Goal: Task Accomplishment & Management: Use online tool/utility

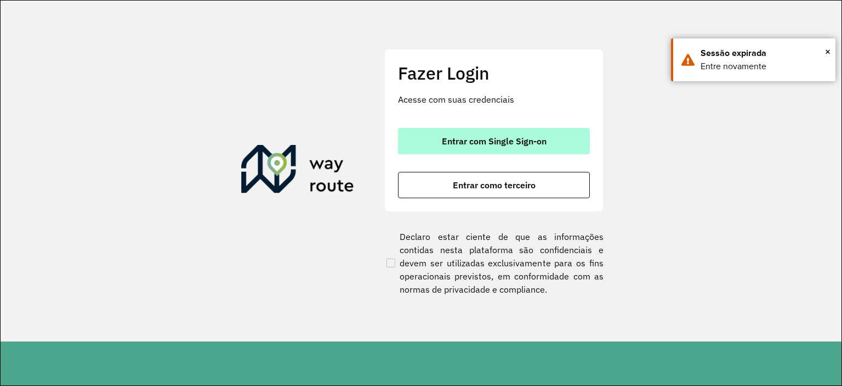
click at [424, 139] on button "Entrar com Single Sign-on" at bounding box center [494, 141] width 192 height 26
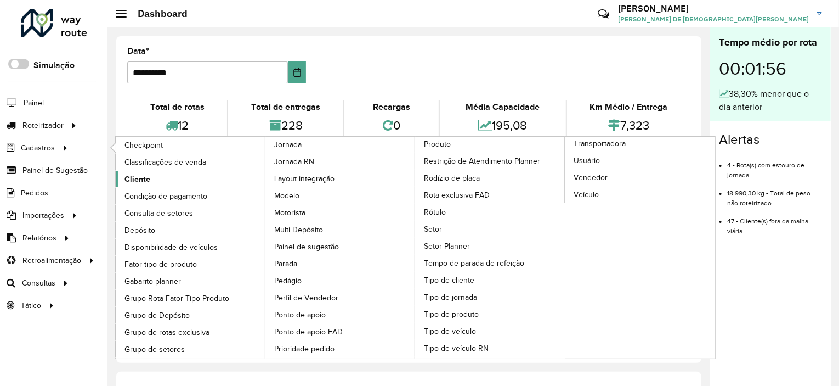
click at [149, 177] on span "Cliente" at bounding box center [137, 179] width 26 height 12
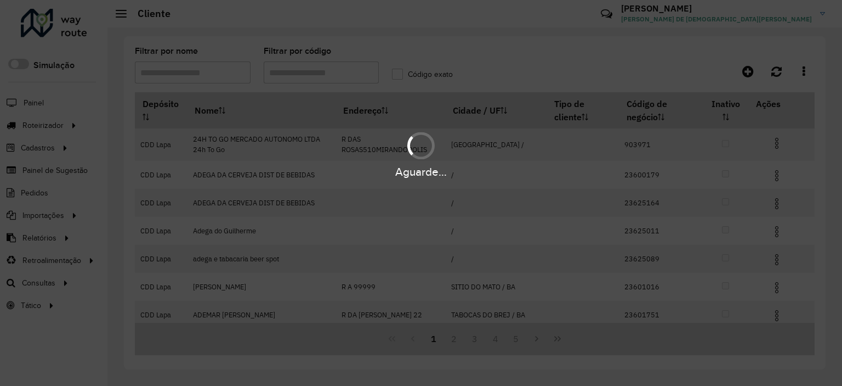
click at [332, 70] on div "Aguarde..." at bounding box center [421, 193] width 842 height 386
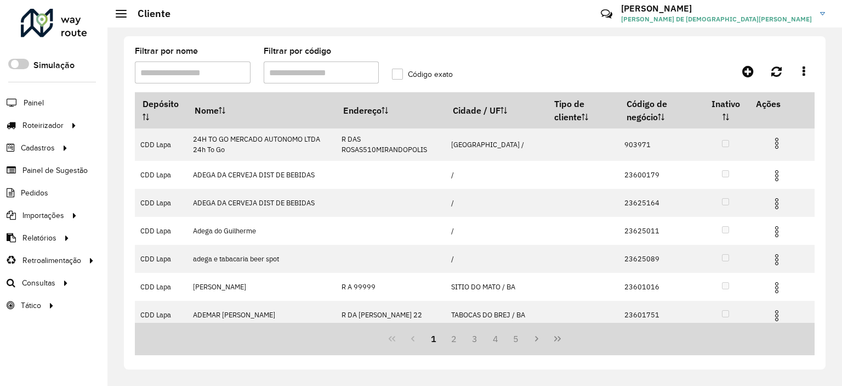
click at [332, 70] on input "Filtrar por código" at bounding box center [322, 72] width 116 height 22
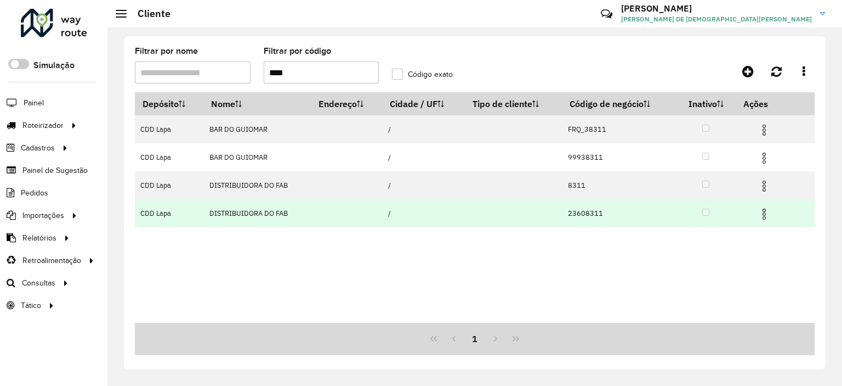
type input "****"
click at [768, 214] on img at bounding box center [764, 213] width 13 height 13
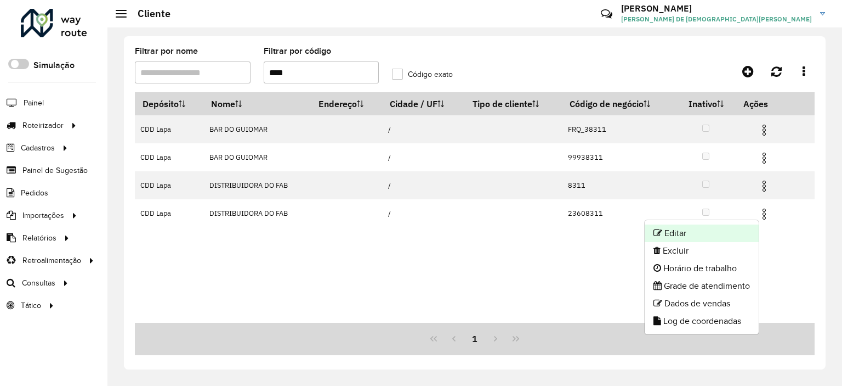
click at [693, 232] on li "Editar" at bounding box center [702, 233] width 114 height 18
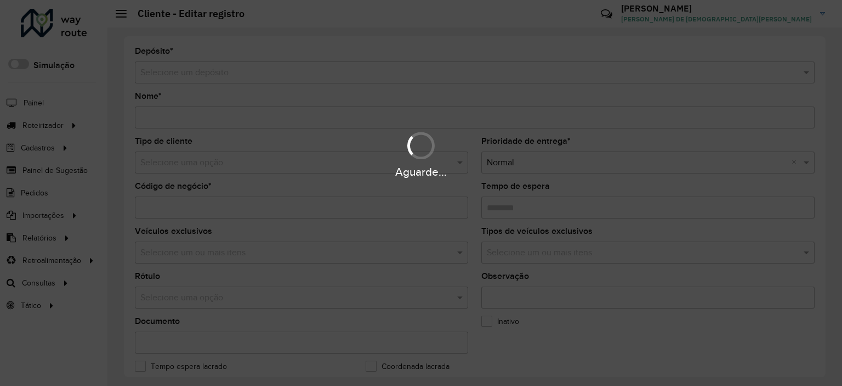
type input "**********"
type input "********"
type input "**********"
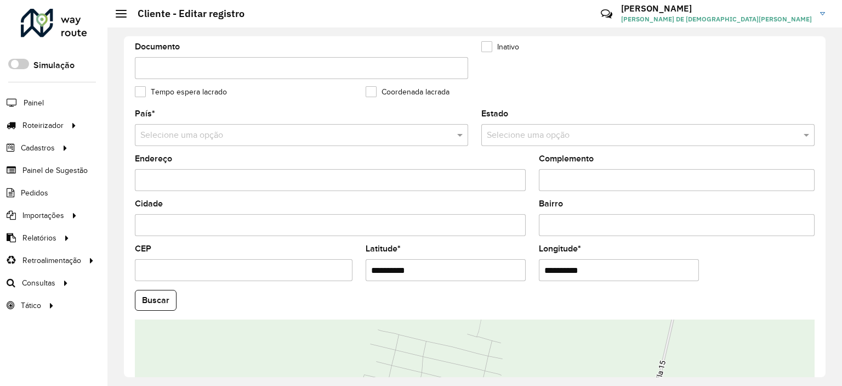
scroll to position [329, 0]
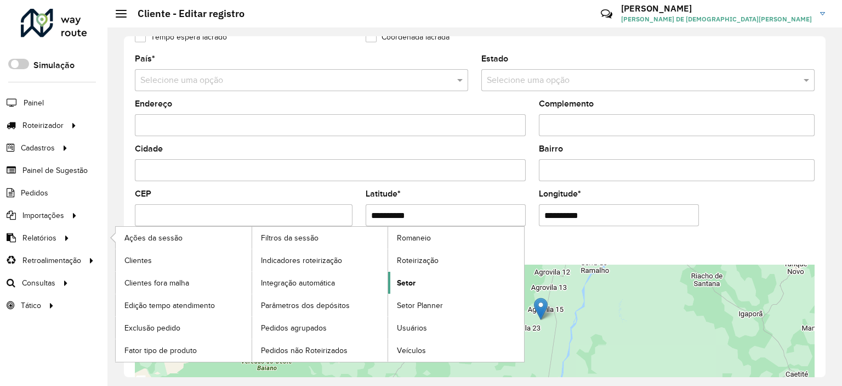
click at [402, 280] on span "Setor" at bounding box center [406, 283] width 19 height 12
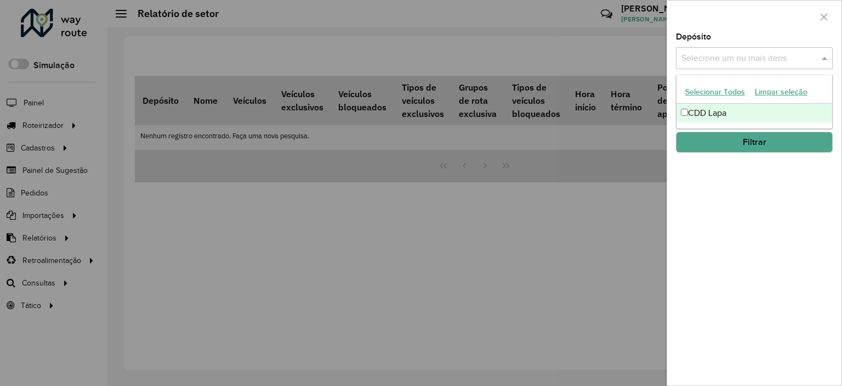
click at [747, 48] on div "Selecione um ou mais itens" at bounding box center [754, 58] width 157 height 22
click at [733, 118] on div "CDD Lapa" at bounding box center [755, 113] width 156 height 19
click at [746, 148] on button "Filtrar" at bounding box center [754, 142] width 157 height 21
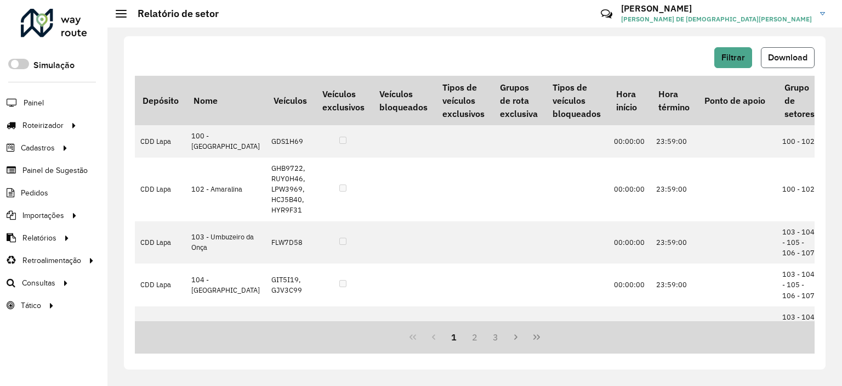
click at [798, 61] on span "Download" at bounding box center [787, 57] width 39 height 9
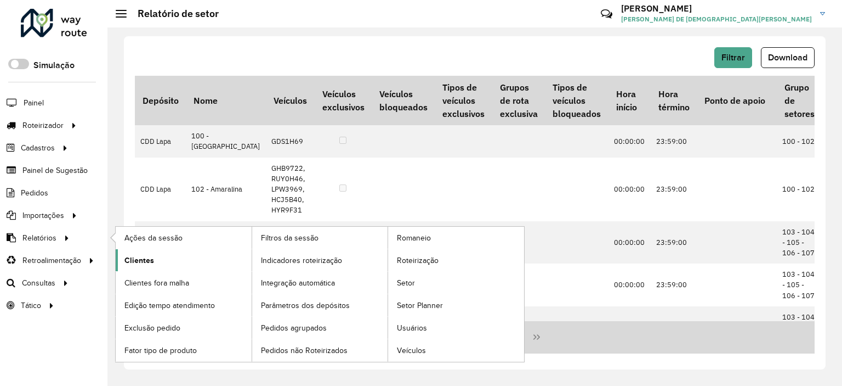
click at [175, 260] on link "Clientes" at bounding box center [184, 260] width 136 height 22
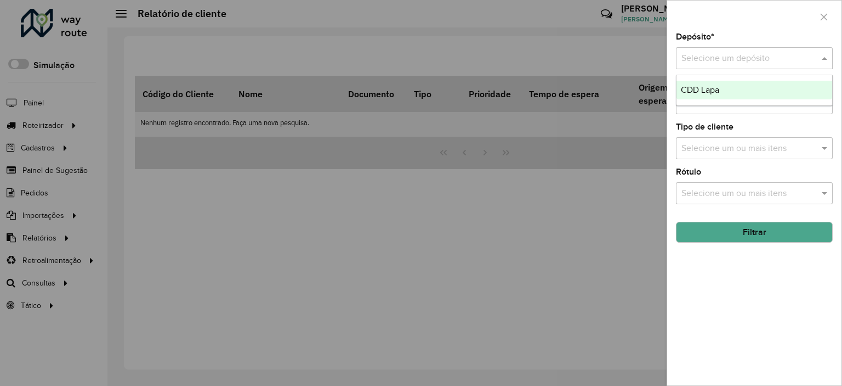
click at [706, 59] on input "text" at bounding box center [744, 58] width 124 height 13
click at [718, 87] on span "CDD Lapa" at bounding box center [700, 89] width 38 height 9
click at [741, 235] on button "Filtrar" at bounding box center [754, 232] width 157 height 21
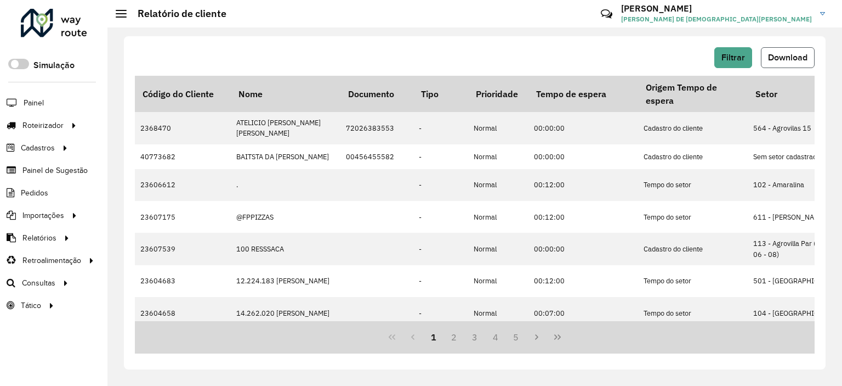
click at [787, 55] on span "Download" at bounding box center [787, 57] width 39 height 9
click at [804, 61] on span "Download" at bounding box center [787, 57] width 39 height 9
click at [141, 124] on span "Entregas" at bounding box center [139, 126] width 31 height 12
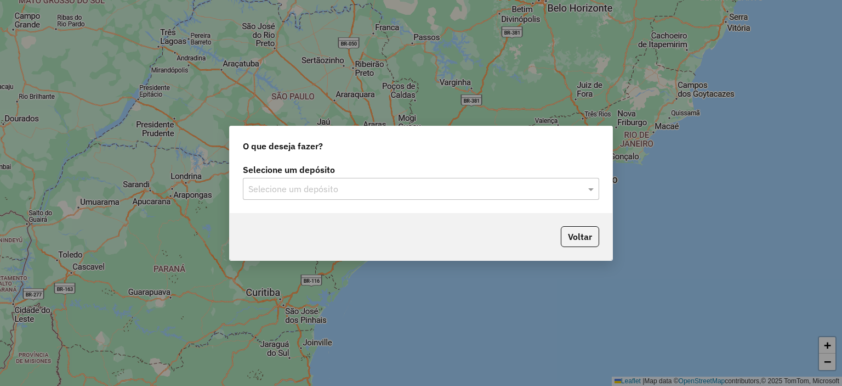
click at [437, 175] on label "Selecione um depósito" at bounding box center [421, 169] width 356 height 13
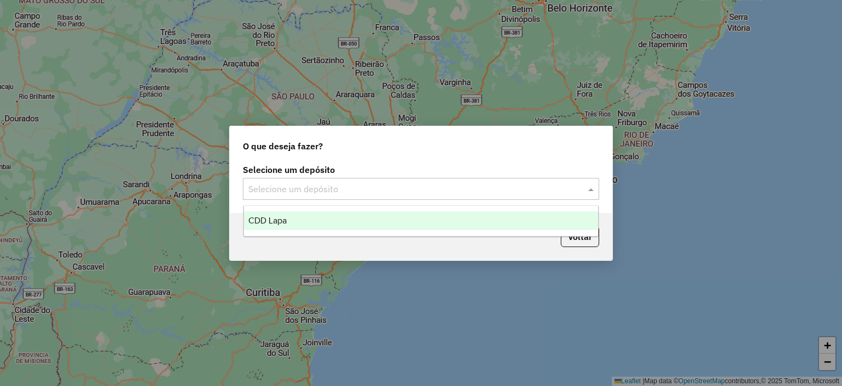
drag, startPoint x: 429, startPoint y: 190, endPoint x: 421, endPoint y: 197, distance: 10.9
click at [428, 190] on input "text" at bounding box center [410, 189] width 324 height 13
click at [345, 223] on div "CDD Lapa" at bounding box center [421, 220] width 355 height 19
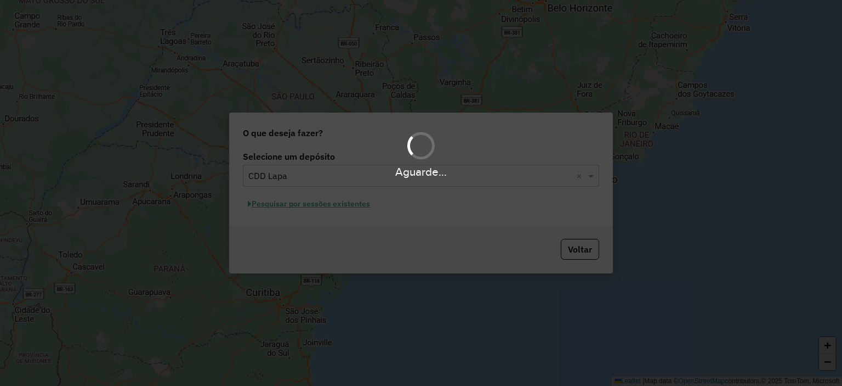
click at [327, 203] on div "Aguarde..." at bounding box center [421, 193] width 842 height 386
click at [338, 216] on div "Aguarde..." at bounding box center [421, 193] width 842 height 386
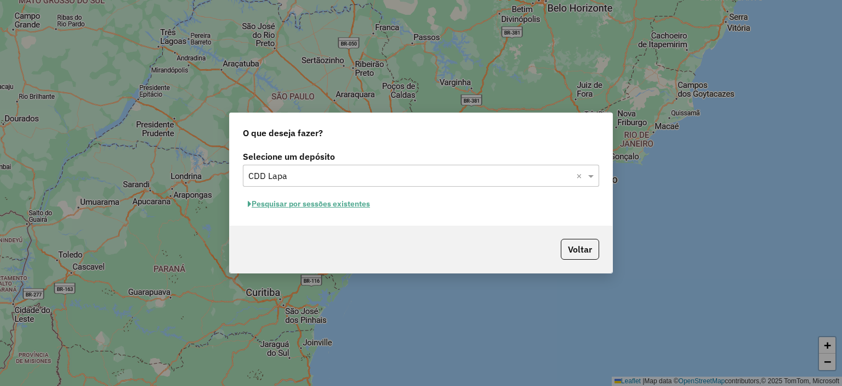
click at [329, 208] on button "Pesquisar por sessões existentes" at bounding box center [309, 203] width 132 height 17
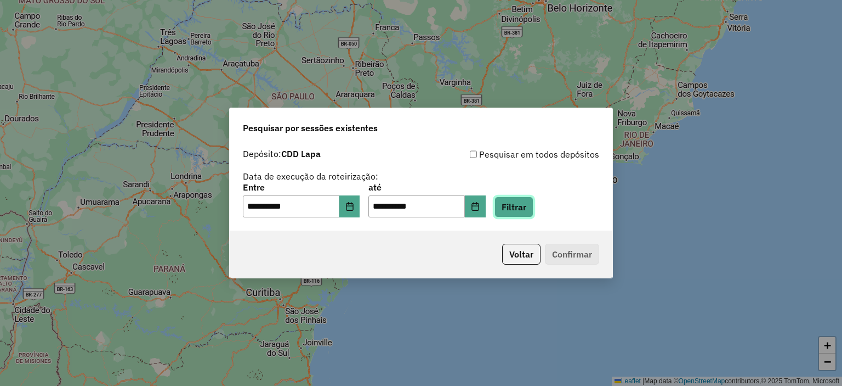
click at [534, 208] on button "Filtrar" at bounding box center [514, 206] width 39 height 21
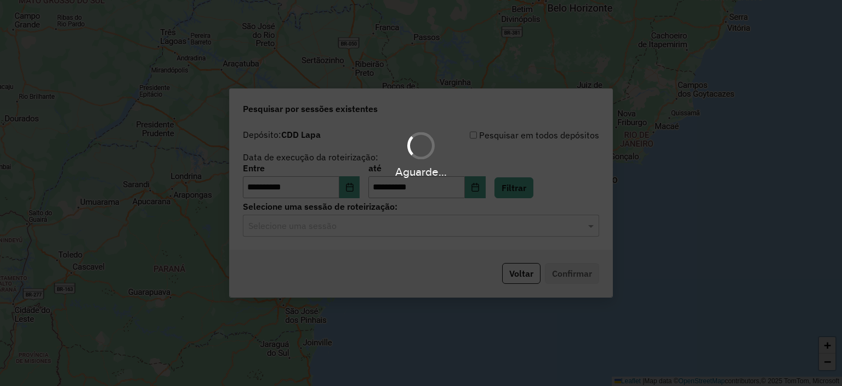
click at [315, 225] on input "text" at bounding box center [410, 225] width 324 height 13
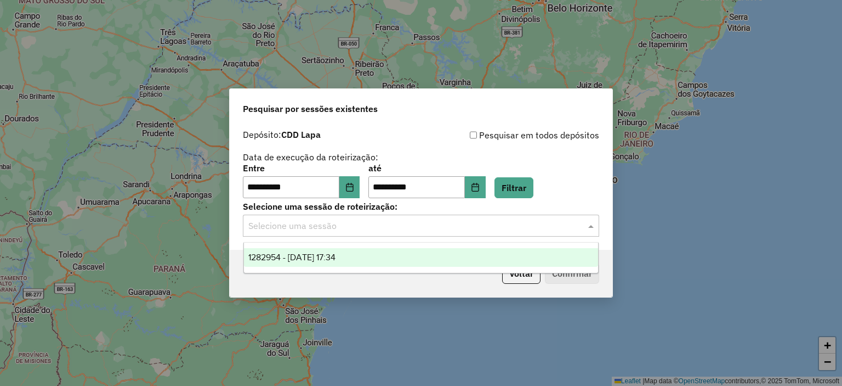
click at [307, 261] on span "1282954 - 26/09/2025 17:34" at bounding box center [291, 256] width 87 height 9
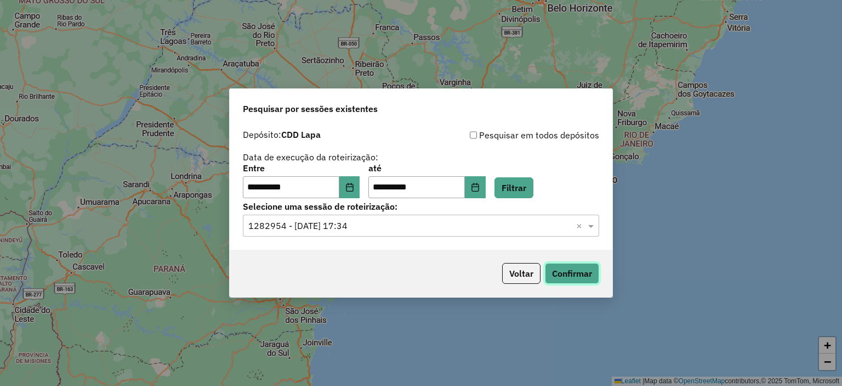
click at [586, 267] on button "Confirmar" at bounding box center [572, 273] width 54 height 21
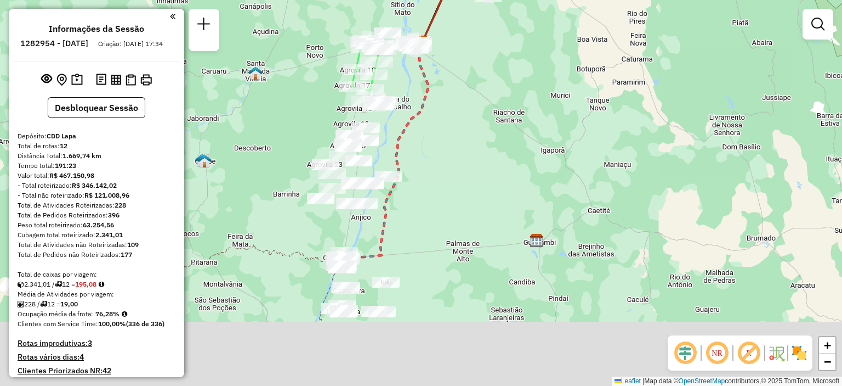
drag, startPoint x: 461, startPoint y: 302, endPoint x: 492, endPoint y: 113, distance: 191.2
click at [492, 113] on div "Janela de atendimento Grade de atendimento Capacidade Transportadoras Veículos …" at bounding box center [421, 193] width 842 height 386
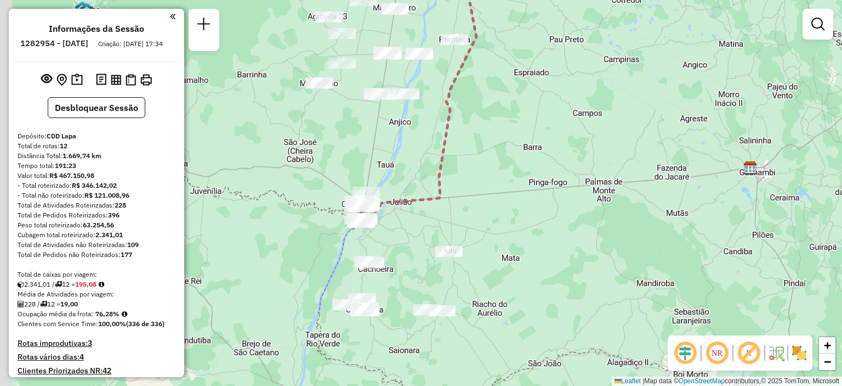
drag, startPoint x: 456, startPoint y: 161, endPoint x: 525, endPoint y: 198, distance: 77.8
click at [525, 197] on div "Janela de atendimento Grade de atendimento Capacidade Transportadoras Veículos …" at bounding box center [421, 193] width 842 height 386
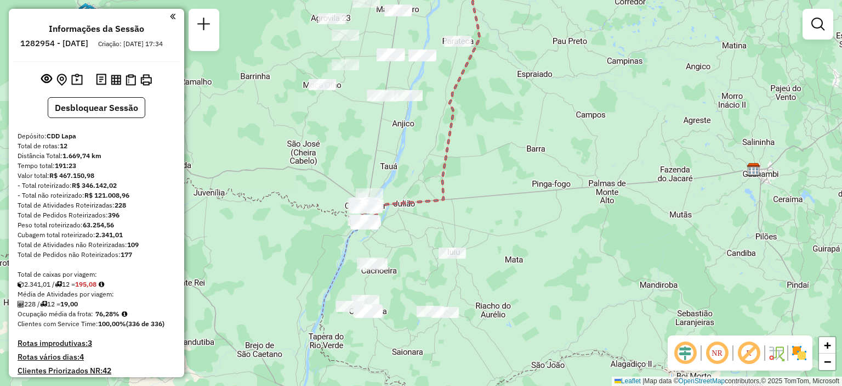
click at [722, 350] on em at bounding box center [717, 352] width 26 height 26
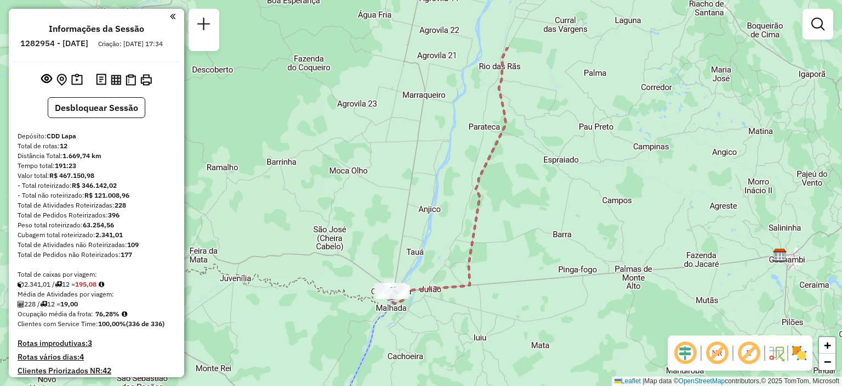
drag, startPoint x: 522, startPoint y: 179, endPoint x: 548, endPoint y: 265, distance: 89.5
click at [548, 265] on div "Janela de atendimento Grade de atendimento Capacidade Transportadoras Veículos …" at bounding box center [421, 193] width 842 height 386
click at [724, 357] on em at bounding box center [717, 352] width 26 height 26
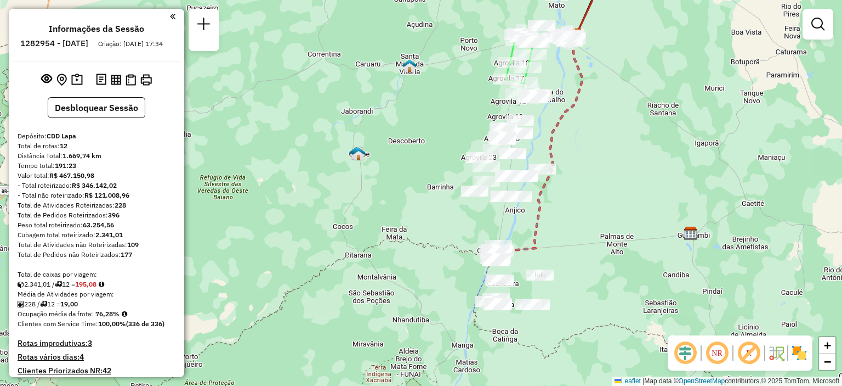
drag, startPoint x: 584, startPoint y: 250, endPoint x: 577, endPoint y: 216, distance: 35.3
click at [577, 216] on div "Janela de atendimento Grade de atendimento Capacidade Transportadoras Veículos …" at bounding box center [421, 193] width 842 height 386
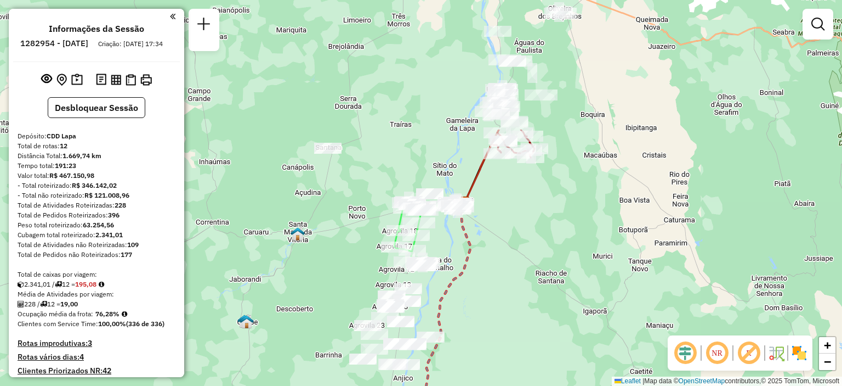
drag, startPoint x: 577, startPoint y: 216, endPoint x: 466, endPoint y: 372, distance: 192.0
click at [466, 384] on div "Janela de atendimento Grade de atendimento Capacidade Transportadoras Veículos …" at bounding box center [421, 193] width 842 height 386
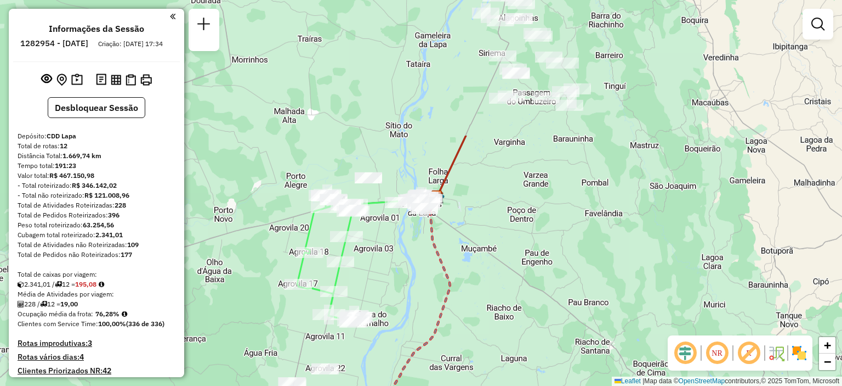
drag, startPoint x: 506, startPoint y: 175, endPoint x: 478, endPoint y: 332, distance: 159.9
click at [478, 332] on div "Janela de atendimento Grade de atendimento Capacidade Transportadoras Veículos …" at bounding box center [421, 193] width 842 height 386
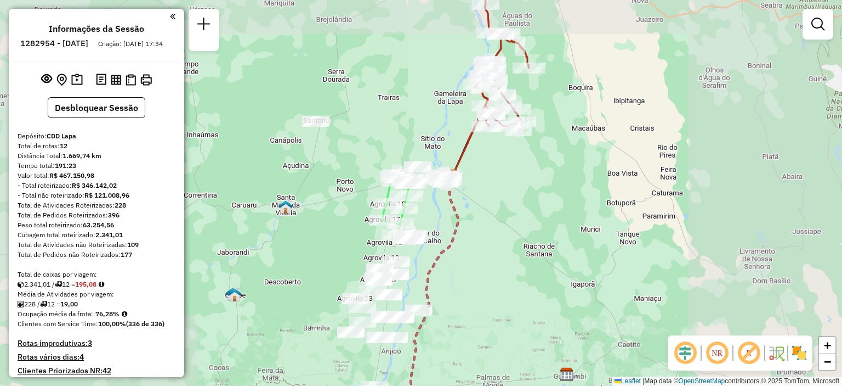
drag, startPoint x: 518, startPoint y: 126, endPoint x: 461, endPoint y: 254, distance: 139.9
click at [461, 254] on div "Janela de atendimento Grade de atendimento Capacidade Transportadoras Veículos …" at bounding box center [421, 193] width 842 height 386
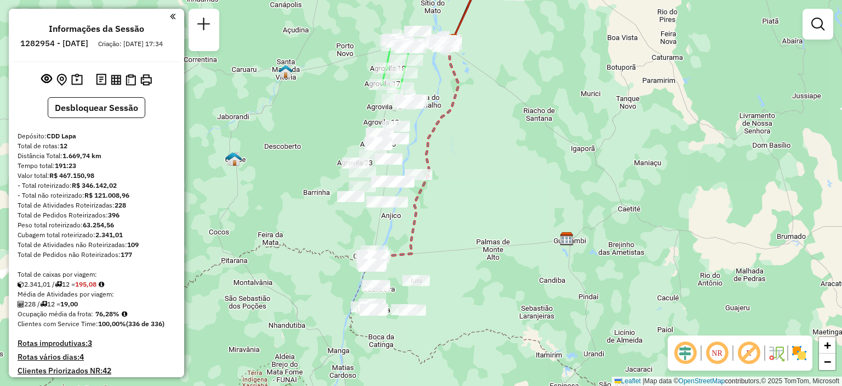
drag, startPoint x: 471, startPoint y: 258, endPoint x: 471, endPoint y: 122, distance: 135.5
click at [471, 122] on div "Janela de atendimento Grade de atendimento Capacidade Transportadoras Veículos …" at bounding box center [421, 193] width 842 height 386
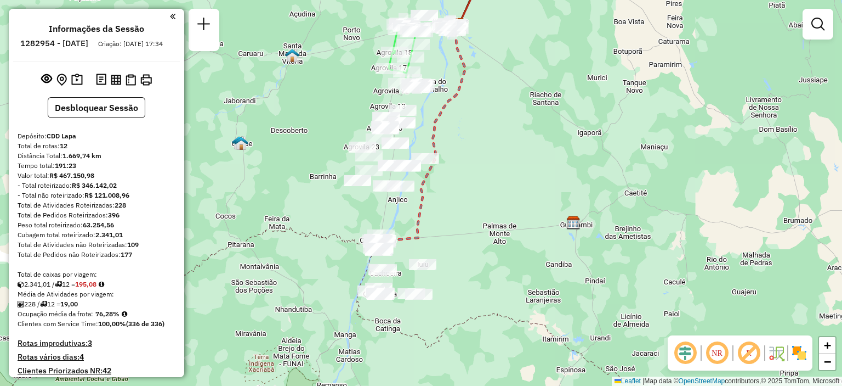
drag, startPoint x: 476, startPoint y: 260, endPoint x: 484, endPoint y: 245, distance: 17.7
click at [483, 245] on div "Janela de atendimento Grade de atendimento Capacidade Transportadoras Veículos …" at bounding box center [421, 193] width 842 height 386
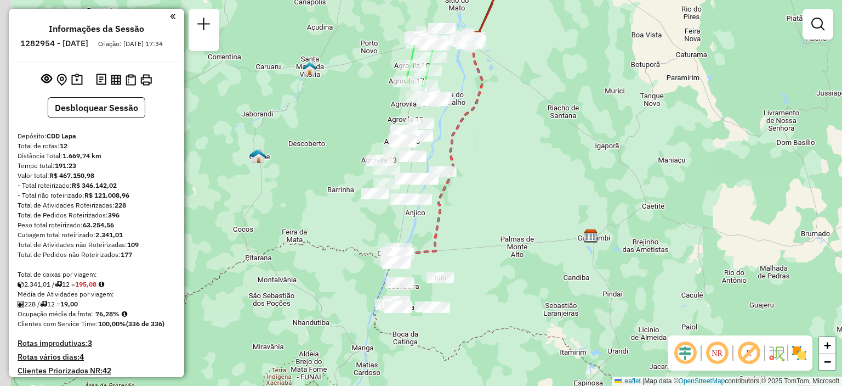
drag, startPoint x: 409, startPoint y: 208, endPoint x: 428, endPoint y: 227, distance: 26.8
click at [428, 227] on div "Janela de atendimento Grade de atendimento Capacidade Transportadoras Veículos …" at bounding box center [421, 193] width 842 height 386
click at [717, 348] on em at bounding box center [717, 352] width 26 height 26
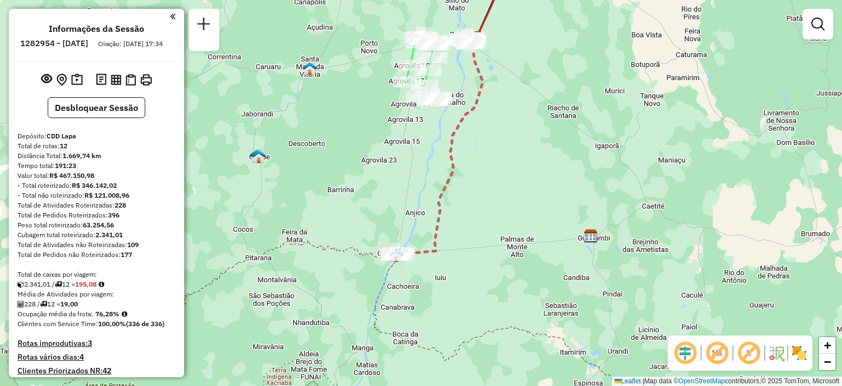
click at [717, 349] on em at bounding box center [717, 352] width 26 height 26
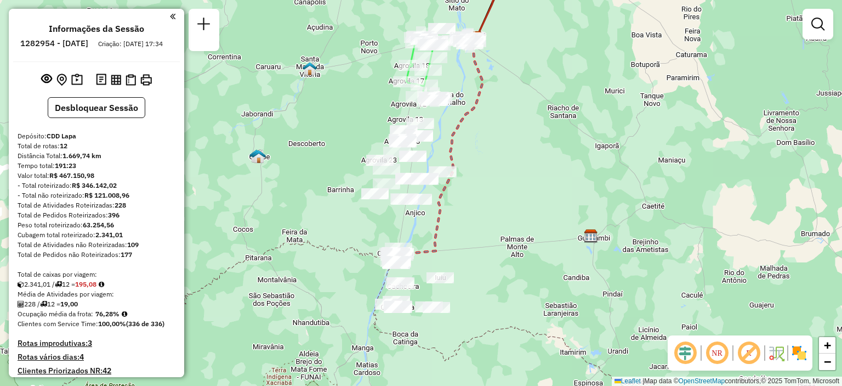
click at [721, 353] on em at bounding box center [717, 352] width 26 height 26
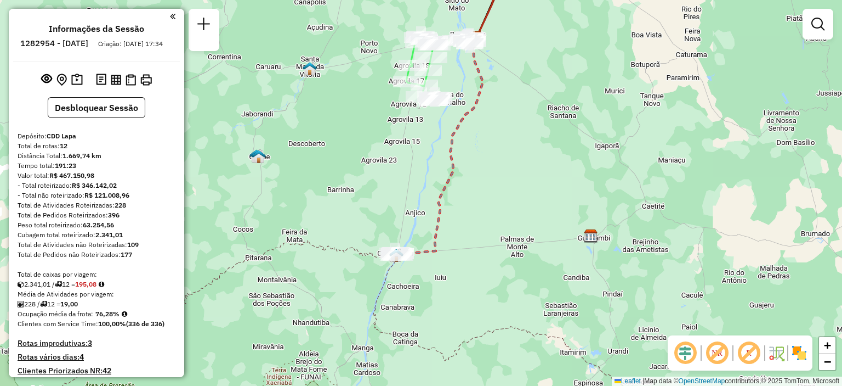
click at [724, 364] on em at bounding box center [717, 352] width 26 height 26
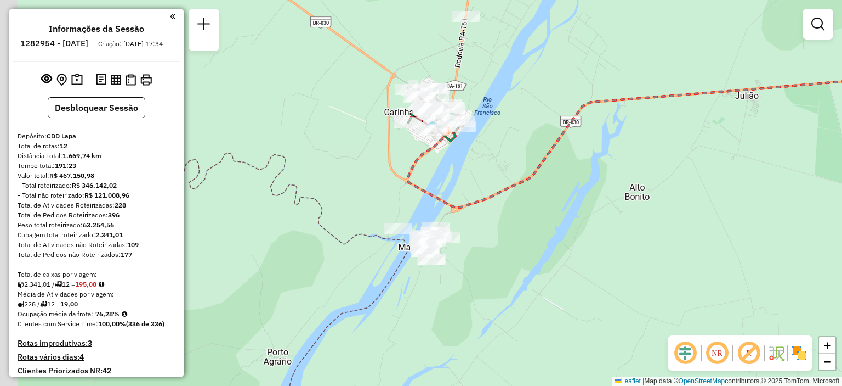
drag, startPoint x: 434, startPoint y: 201, endPoint x: 480, endPoint y: 357, distance: 162.3
click at [480, 357] on div "Janela de atendimento Grade de atendimento Capacidade Transportadoras Veículos …" at bounding box center [421, 193] width 842 height 386
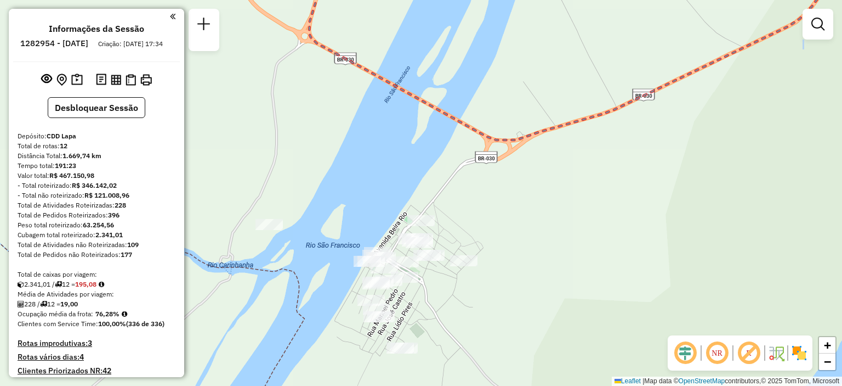
drag, startPoint x: 528, startPoint y: 318, endPoint x: 472, endPoint y: 155, distance: 171.7
click at [472, 155] on div "Janela de atendimento Grade de atendimento Capacidade Transportadoras Veículos …" at bounding box center [421, 193] width 842 height 386
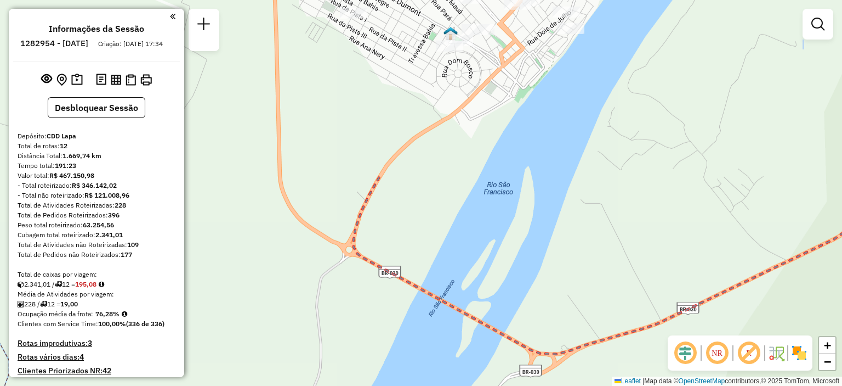
drag, startPoint x: 473, startPoint y: 158, endPoint x: 517, endPoint y: 369, distance: 215.5
click at [517, 369] on div "Janela de atendimento Grade de atendimento Capacidade Transportadoras Veículos …" at bounding box center [421, 193] width 842 height 386
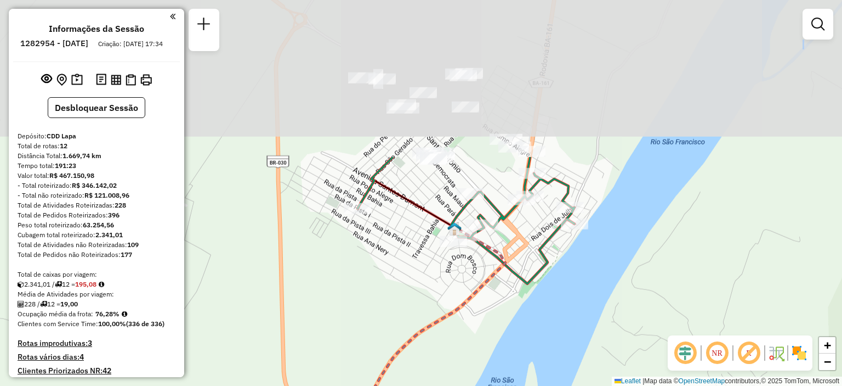
drag, startPoint x: 446, startPoint y: 146, endPoint x: 450, endPoint y: 337, distance: 190.9
click at [450, 337] on div "Janela de atendimento Grade de atendimento Capacidade Transportadoras Veículos …" at bounding box center [421, 193] width 842 height 386
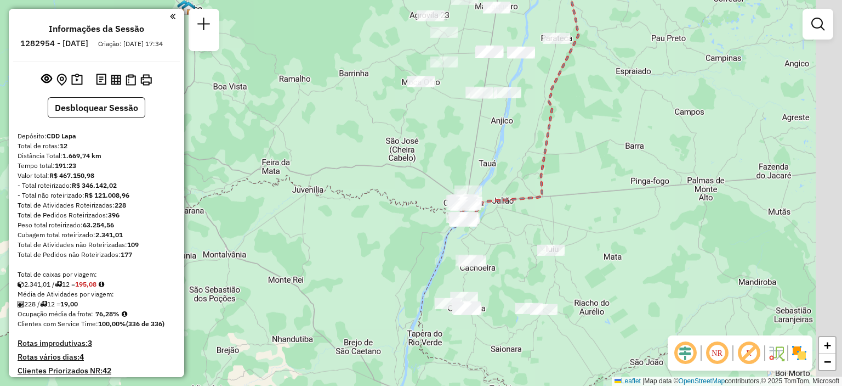
drag, startPoint x: 554, startPoint y: 289, endPoint x: 522, endPoint y: 244, distance: 55.4
click at [523, 246] on div "Janela de atendimento Grade de atendimento Capacidade Transportadoras Veículos …" at bounding box center [421, 193] width 842 height 386
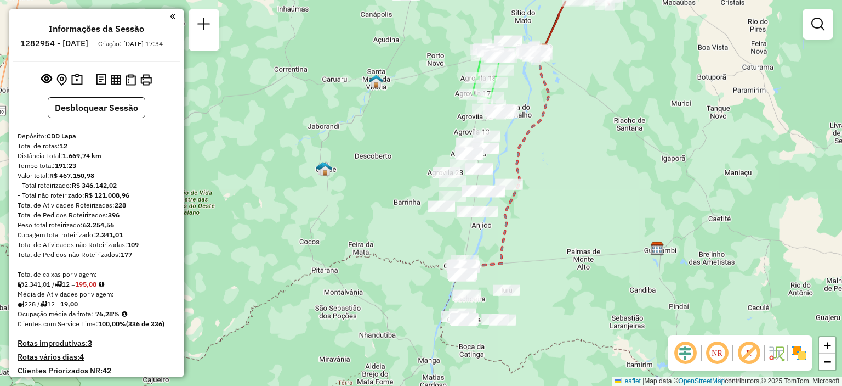
drag, startPoint x: 560, startPoint y: 138, endPoint x: 560, endPoint y: 178, distance: 40.0
click at [560, 178] on div "Janela de atendimento Grade de atendimento Capacidade Transportadoras Veículos …" at bounding box center [421, 193] width 842 height 386
